Goal: Information Seeking & Learning: Learn about a topic

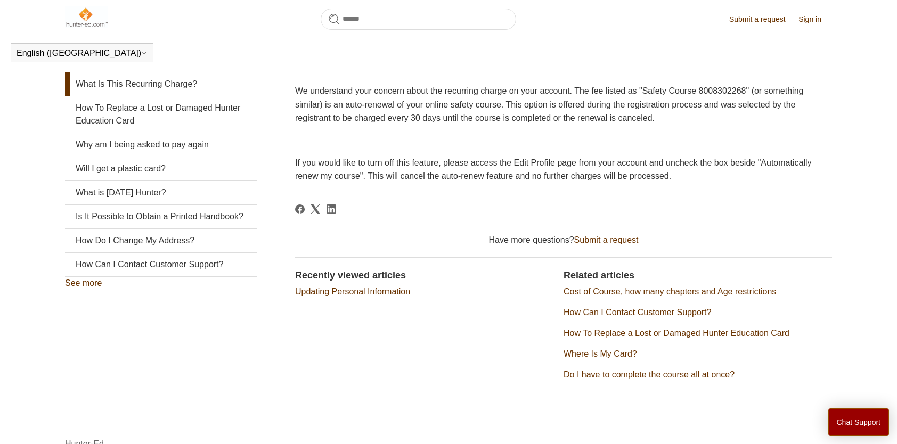
scroll to position [213, 0]
click at [575, 375] on link "Do I have to complete the course all at once?" at bounding box center [649, 374] width 171 height 9
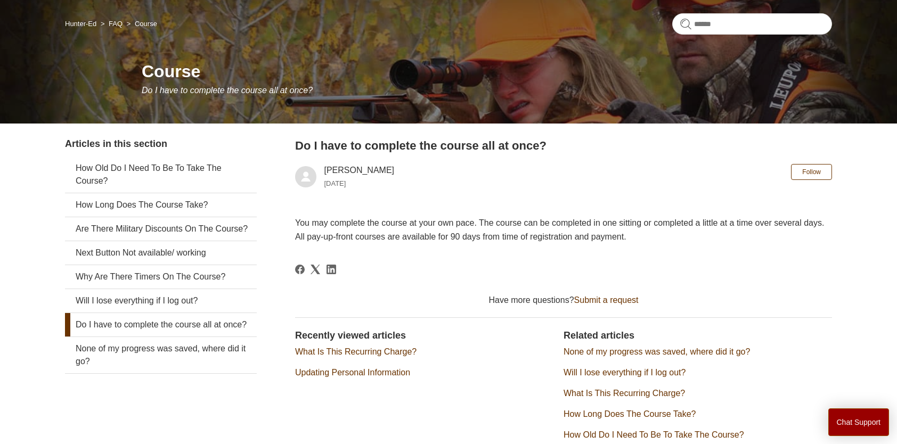
scroll to position [107, 0]
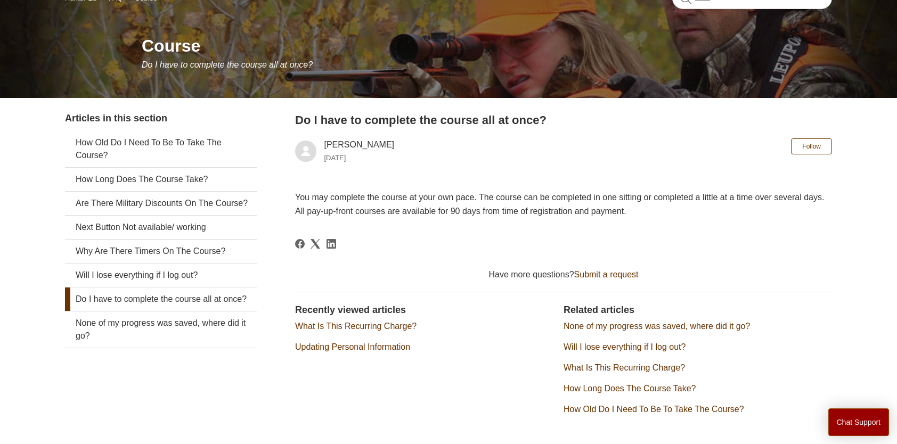
click at [394, 353] on li "Updating Personal Information" at bounding box center [424, 347] width 258 height 13
click at [389, 348] on link "Updating Personal Information" at bounding box center [352, 347] width 115 height 9
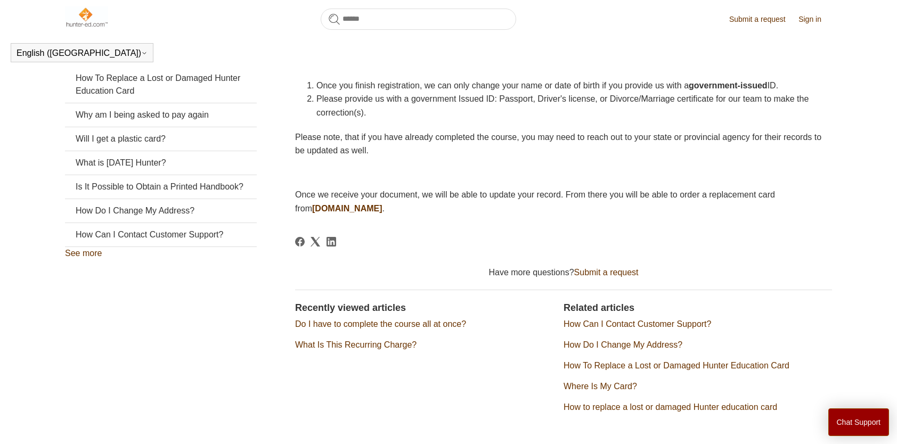
scroll to position [237, 0]
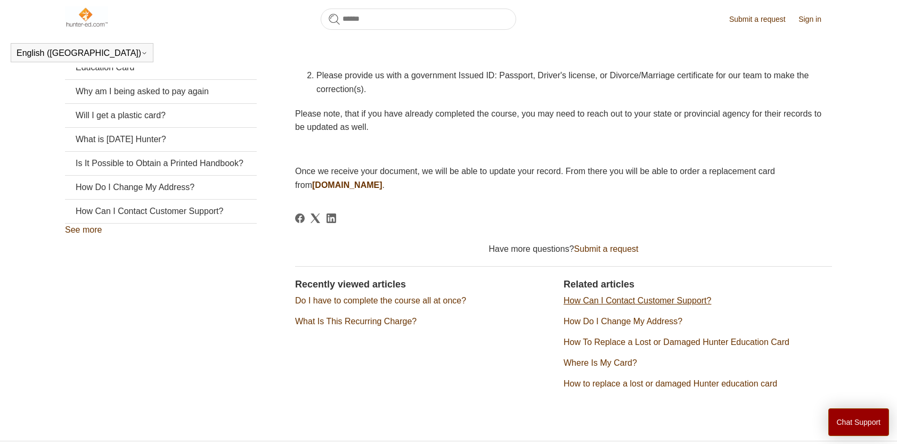
click at [620, 302] on link "How Can I Contact Customer Support?" at bounding box center [638, 300] width 148 height 9
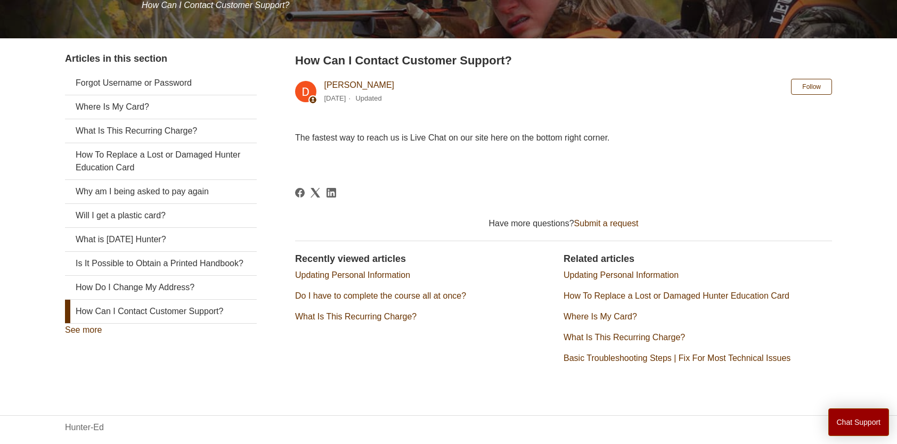
scroll to position [181, 0]
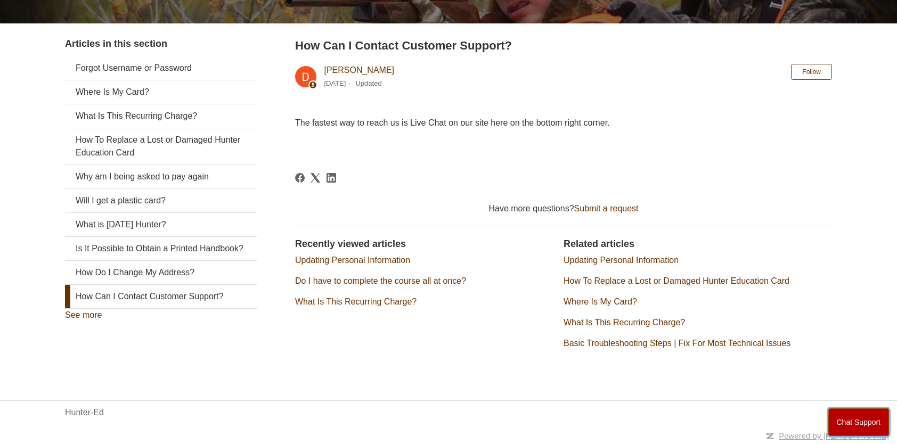
click at [841, 413] on button "Chat Support" at bounding box center [859, 423] width 61 height 28
click at [307, 351] on section "Recently viewed articles Updating Personal Information Do I have to complete th…" at bounding box center [429, 297] width 269 height 121
click at [182, 285] on link "How Do I Change My Address?" at bounding box center [161, 272] width 192 height 23
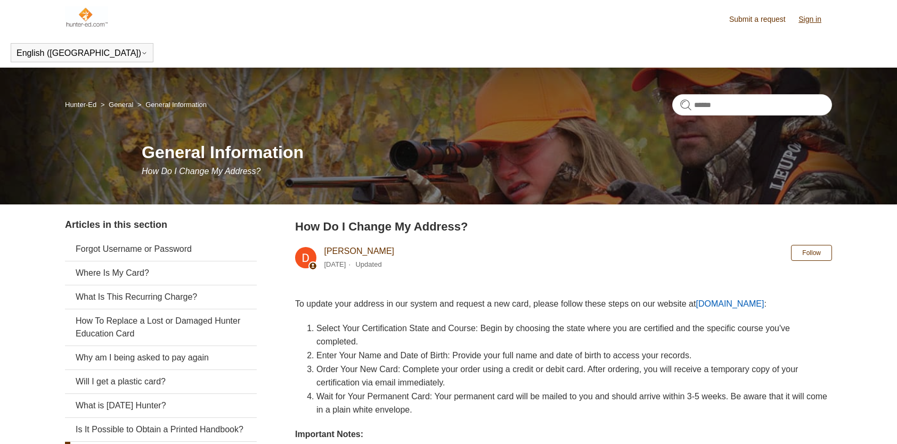
click at [806, 19] on link "Sign in" at bounding box center [816, 19] width 34 height 11
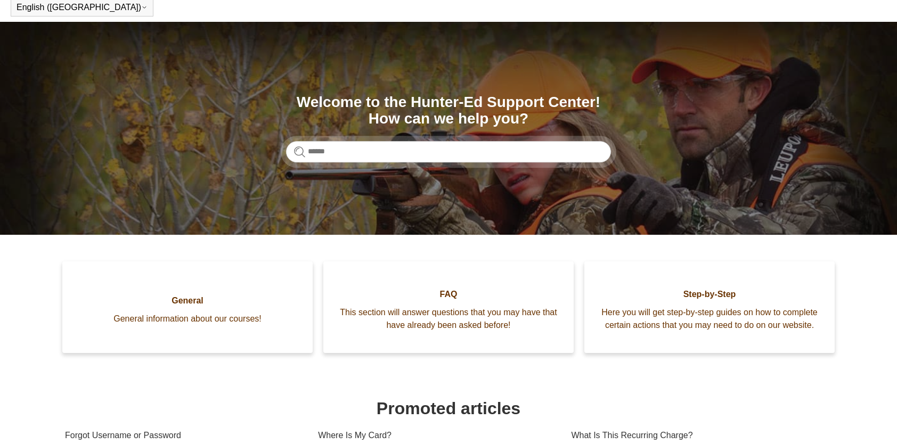
scroll to position [53, 0]
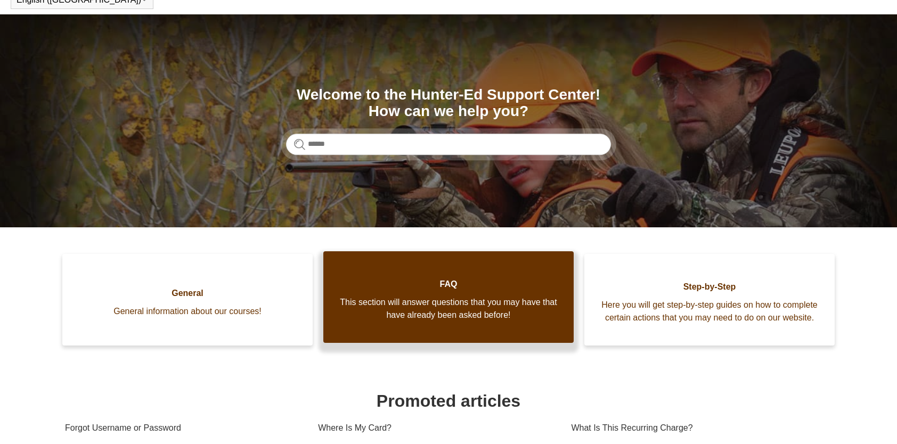
click at [385, 343] on link "FAQ This section will answer questions that you may have that have already been…" at bounding box center [448, 298] width 250 height 92
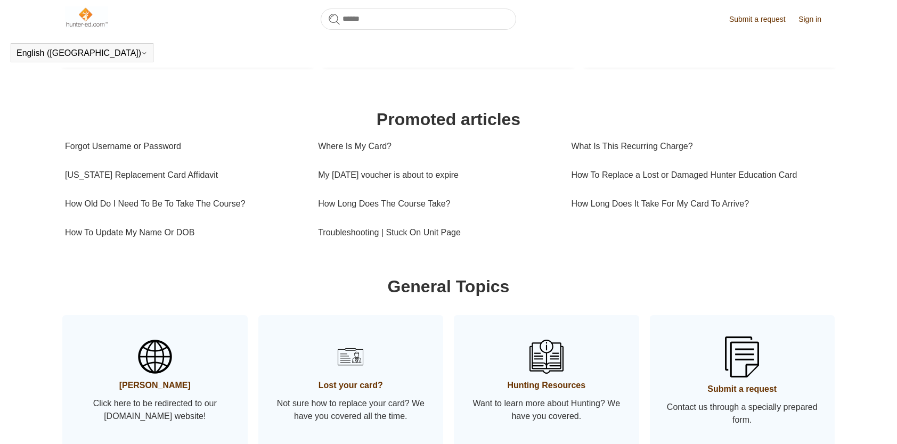
scroll to position [343, 0]
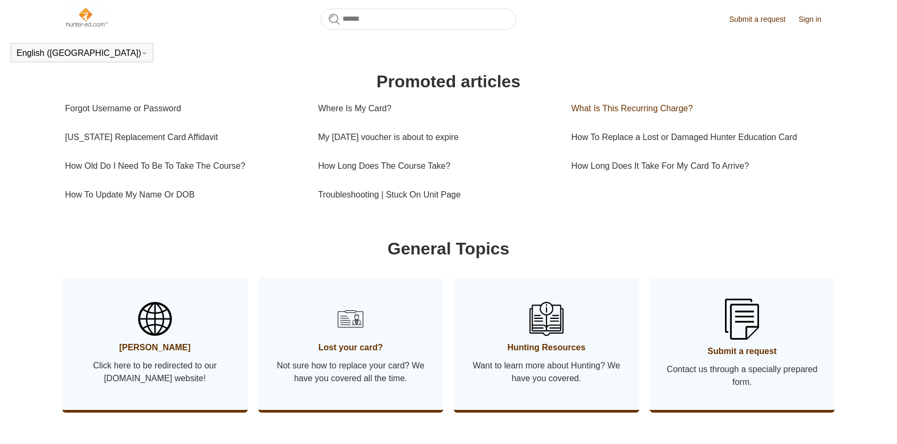
click at [598, 119] on link "What Is This Recurring Charge?" at bounding box center [697, 108] width 253 height 29
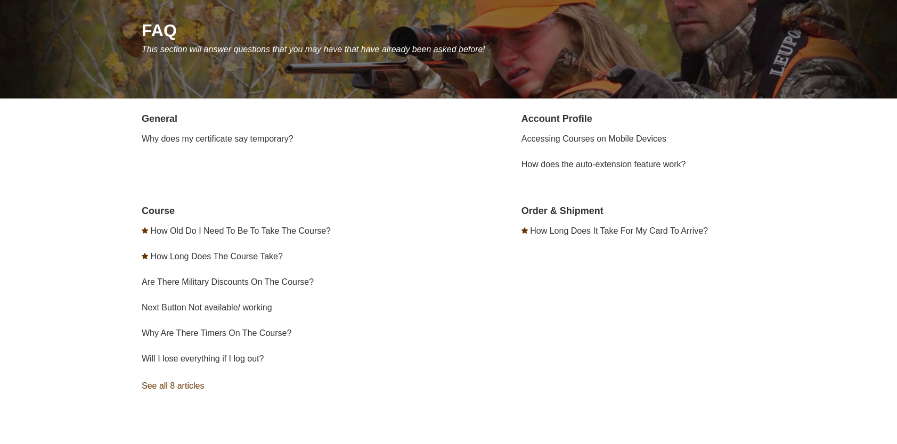
scroll to position [160, 0]
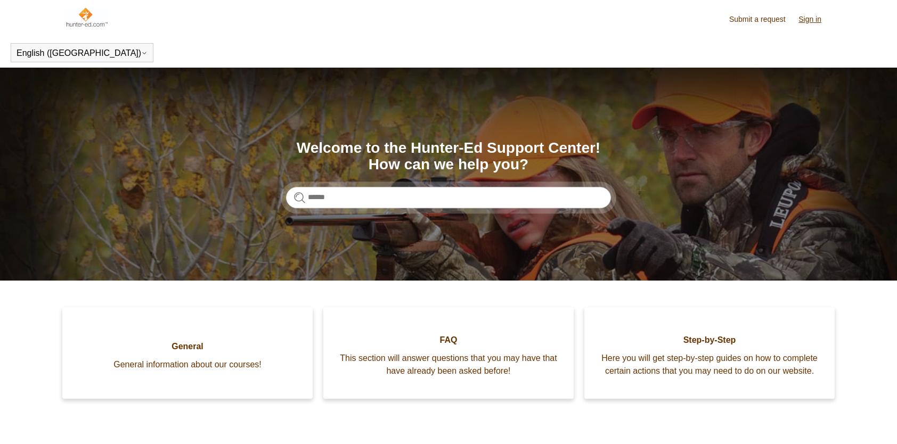
click at [826, 18] on link "Sign in" at bounding box center [816, 19] width 34 height 11
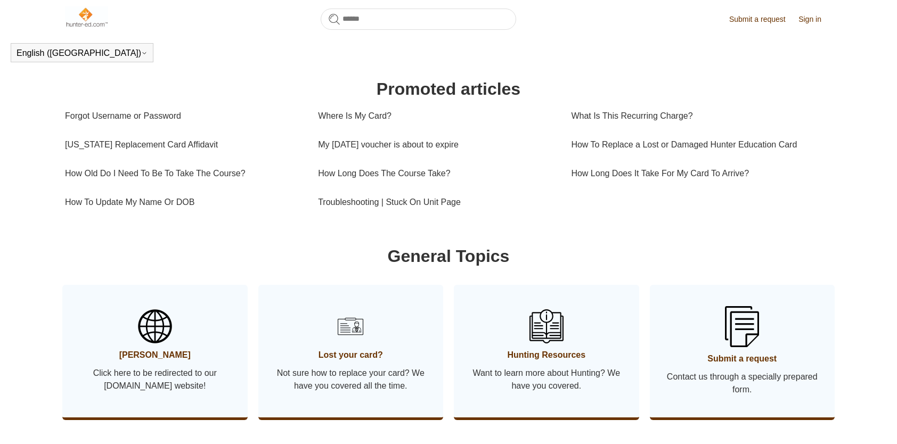
scroll to position [343, 0]
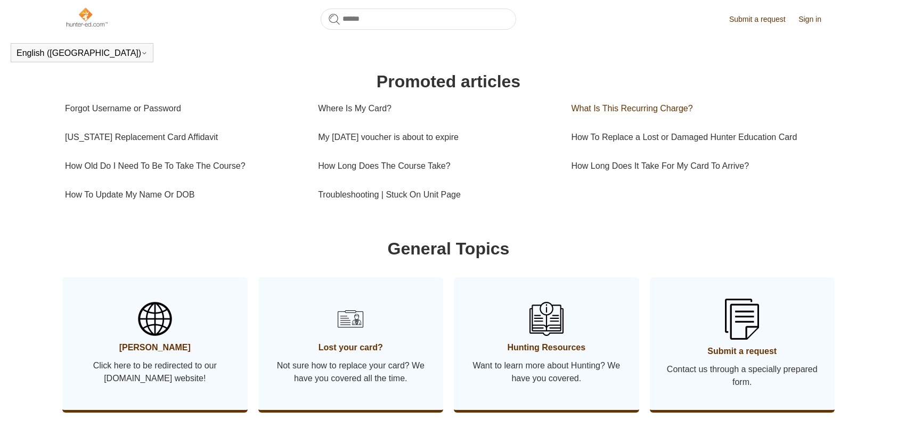
click at [631, 120] on link "What Is This Recurring Charge?" at bounding box center [697, 108] width 253 height 29
click at [155, 337] on img at bounding box center [154, 319] width 37 height 37
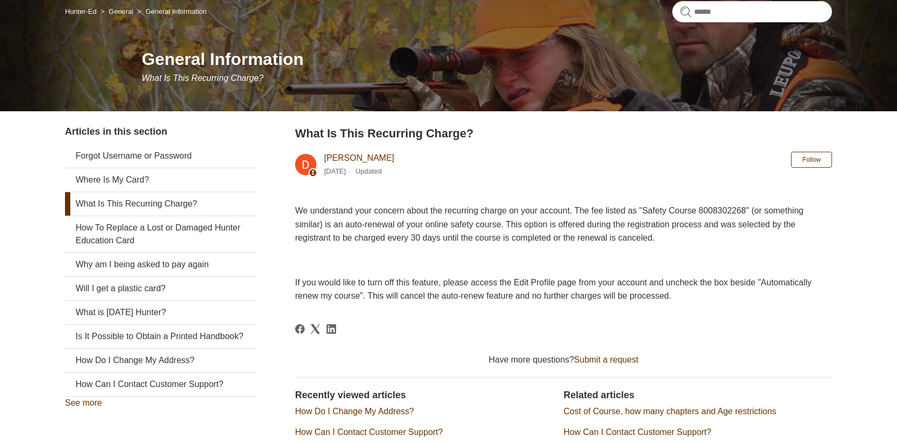
scroll to position [107, 0]
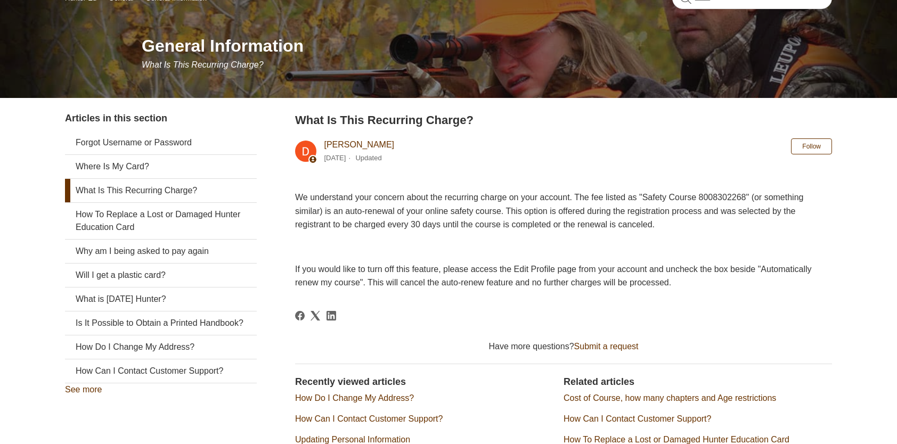
click at [627, 304] on article "What Is This Recurring Charge? Deborah Fagan 1 year ago Updated Follow Not yet …" at bounding box center [563, 308] width 537 height 395
click at [94, 395] on div "Forgot Username or Password Where Is My Card? What Is This Recurring Charge? Ho…" at bounding box center [161, 263] width 192 height 265
click at [92, 394] on link "See more" at bounding box center [83, 389] width 37 height 9
